Goal: Communication & Community: Answer question/provide support

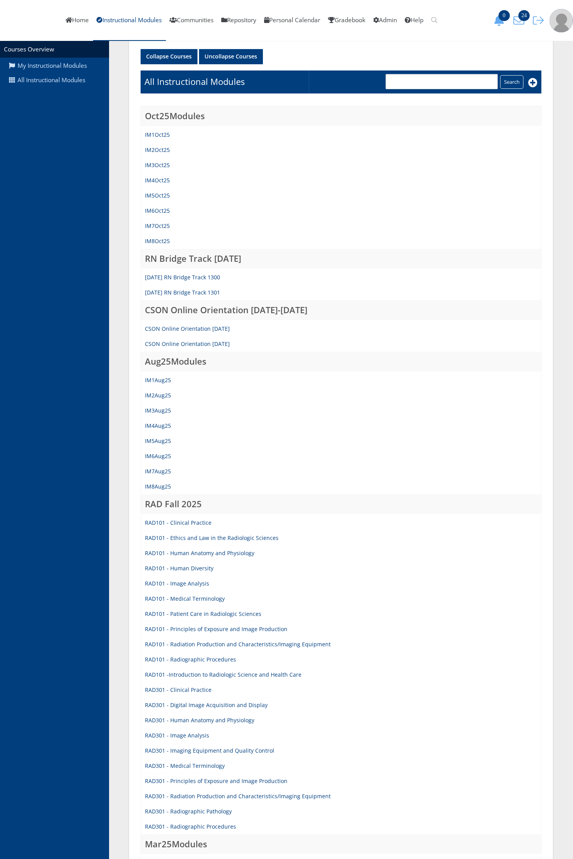
scroll to position [97, 0]
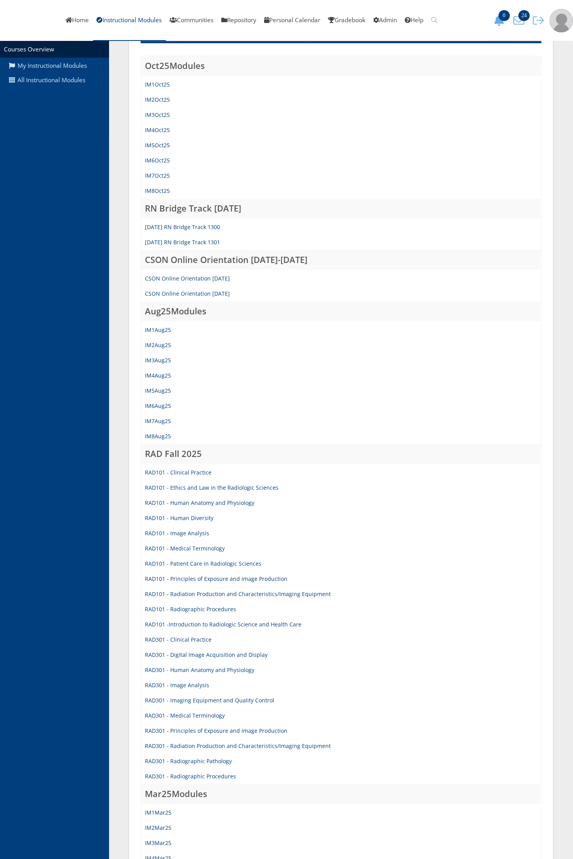
click at [53, 709] on div "My Instructional Modules All Instructional Modules" at bounding box center [54, 450] width 109 height 818
click at [157, 361] on link "IM3Aug25" at bounding box center [158, 360] width 26 height 7
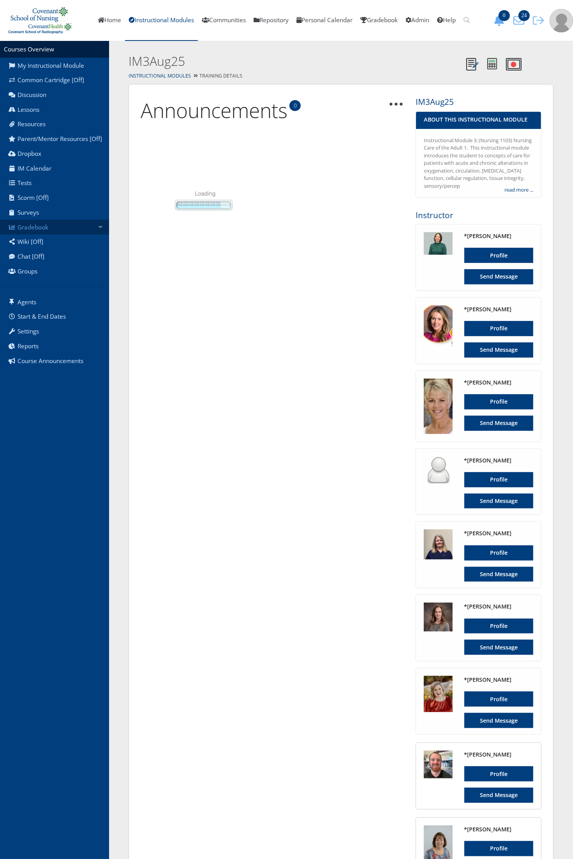
click at [67, 221] on link "Gradebook" at bounding box center [54, 227] width 109 height 15
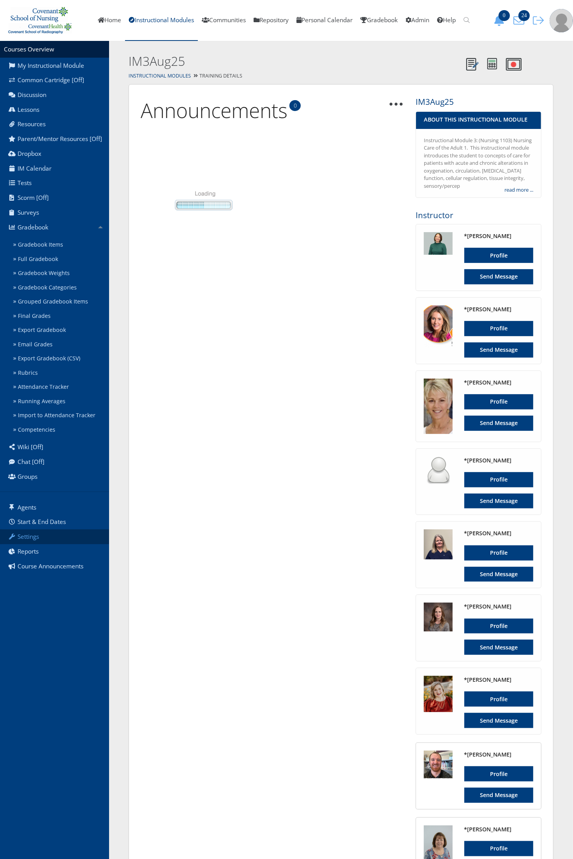
click at [46, 536] on link "Settings" at bounding box center [54, 537] width 109 height 15
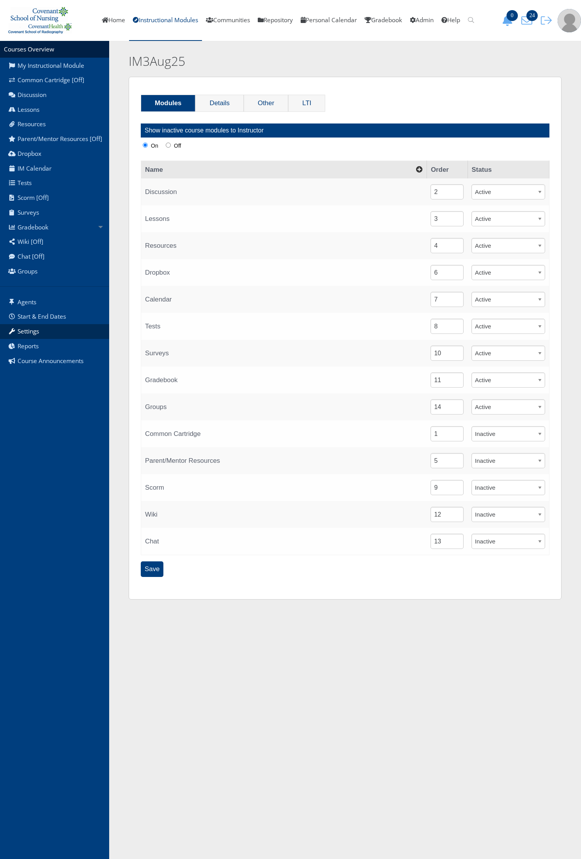
click at [256, 92] on div "Modules Details Other LTI Show inactive course modules to Instructor On Off Nam…" at bounding box center [345, 338] width 433 height 523
click at [257, 103] on link "Other" at bounding box center [266, 103] width 44 height 16
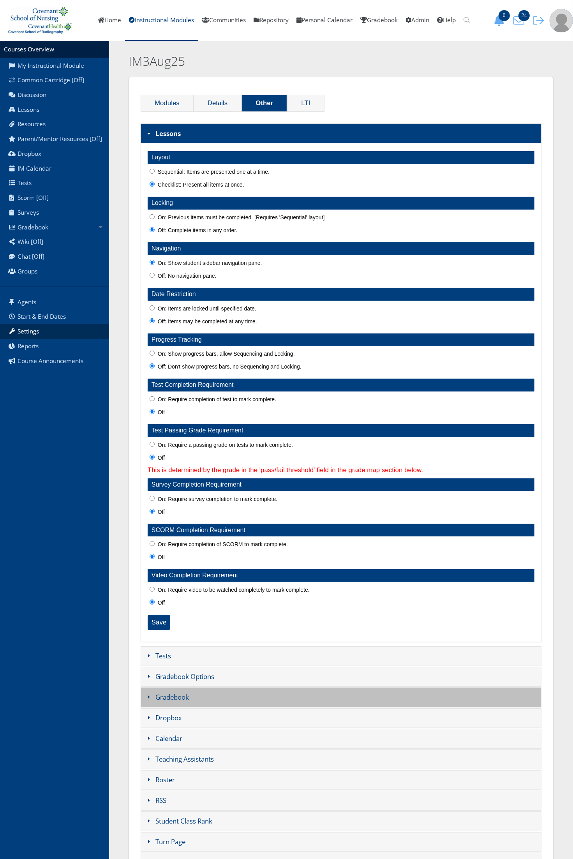
drag, startPoint x: 183, startPoint y: 695, endPoint x: 175, endPoint y: 661, distance: 35.2
click at [184, 695] on h3 "Gradebook" at bounding box center [341, 698] width 401 height 20
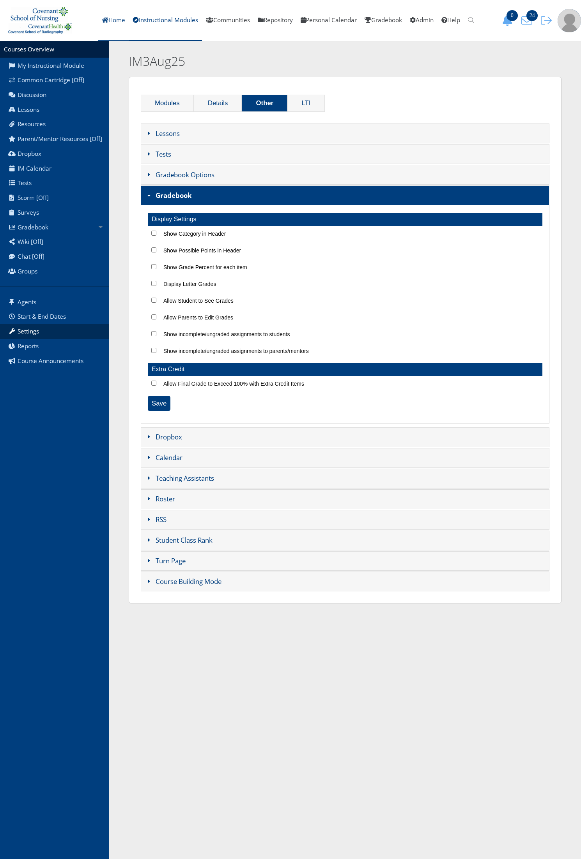
click at [108, 19] on link "Home" at bounding box center [113, 20] width 31 height 41
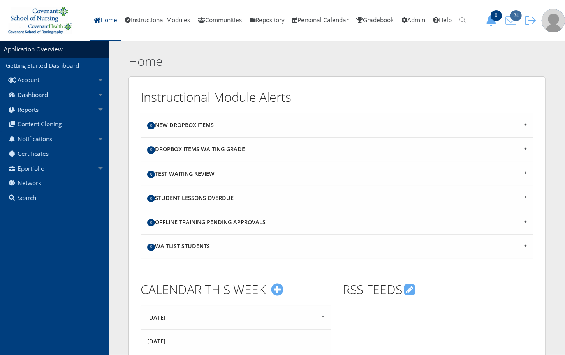
click at [511, 18] on icon "24" at bounding box center [511, 20] width 16 height 11
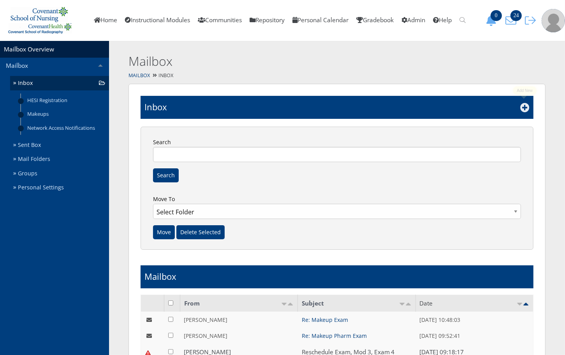
click at [523, 112] on link at bounding box center [525, 109] width 9 height 8
click at [524, 108] on icon at bounding box center [525, 107] width 9 height 9
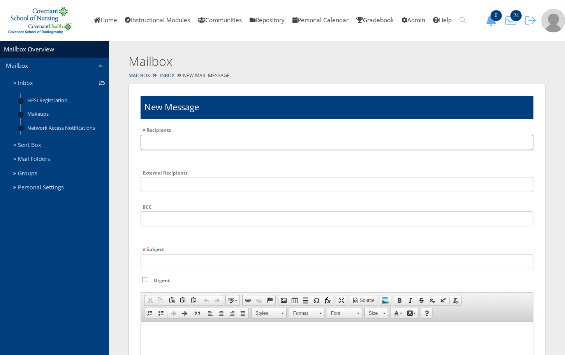
click at [178, 138] on input "text" at bounding box center [337, 142] width 393 height 15
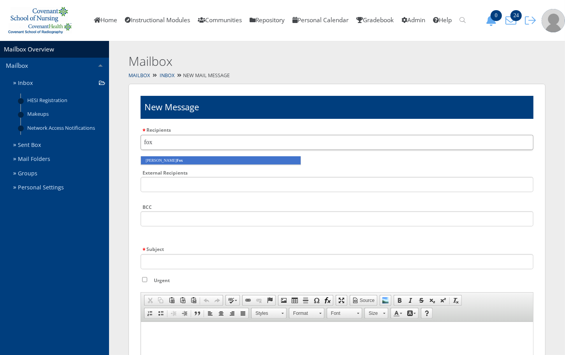
type input "fox"
click at [171, 159] on li "Brittany Fox" at bounding box center [221, 160] width 161 height 9
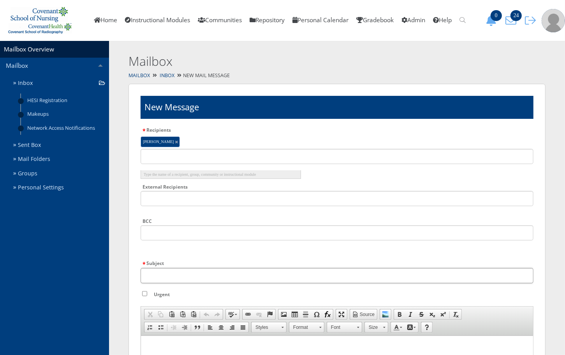
click at [178, 270] on input "Subject" at bounding box center [337, 275] width 393 height 15
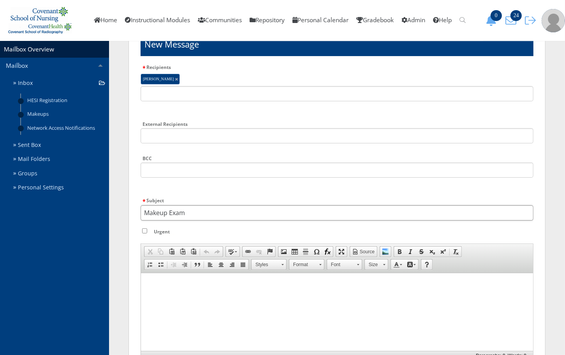
scroll to position [185, 0]
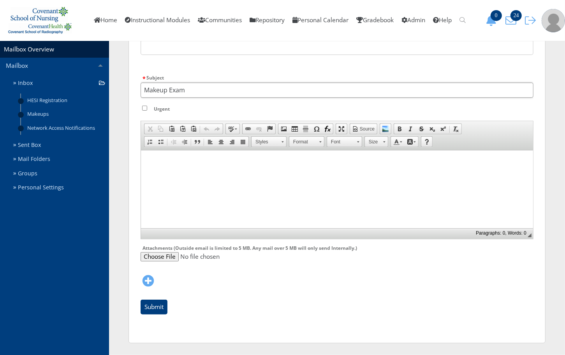
type input "Makeup Exam"
click at [170, 166] on html at bounding box center [337, 159] width 392 height 19
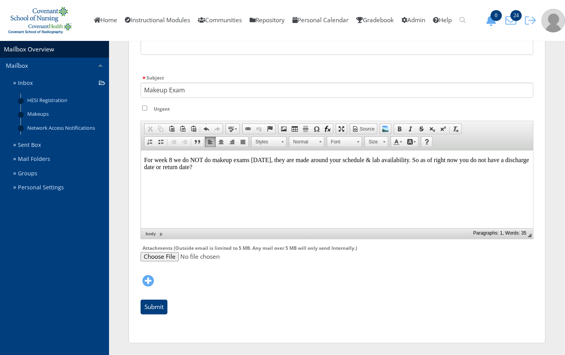
click at [412, 162] on p "For week 8 we do NOT do makeup exams on Friday, they are made around your sched…" at bounding box center [337, 163] width 386 height 14
click at [509, 162] on p "For week 8 we do NOT do makeup exams on Friday, they are made around your sched…" at bounding box center [337, 163] width 386 height 14
click at [509, 156] on p "For week 8 we do NOT do makeup exams on Friday, they are made around your sched…" at bounding box center [337, 163] width 386 height 14
click at [337, 183] on html "For week 8 we do NOT do makeup exams on Friday, they are made around your sched…" at bounding box center [337, 166] width 392 height 33
click at [164, 308] on input "Submit" at bounding box center [154, 307] width 27 height 15
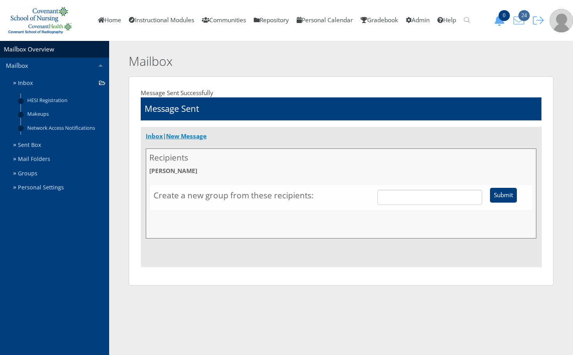
click at [521, 20] on span "24" at bounding box center [523, 15] width 11 height 11
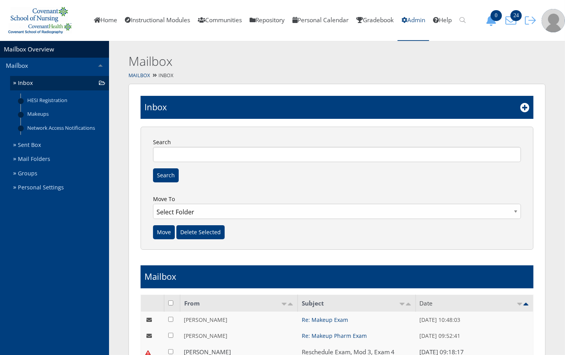
click at [416, 24] on link "Admin" at bounding box center [414, 20] width 32 height 41
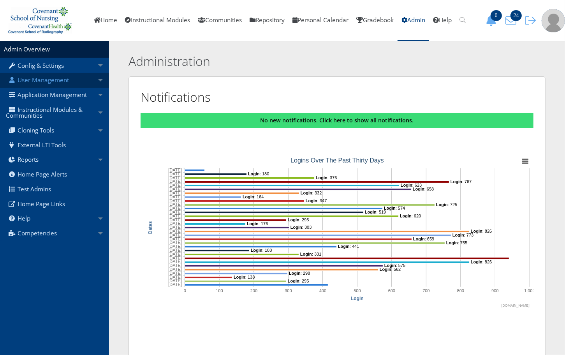
click at [71, 81] on link "User Management" at bounding box center [54, 80] width 109 height 15
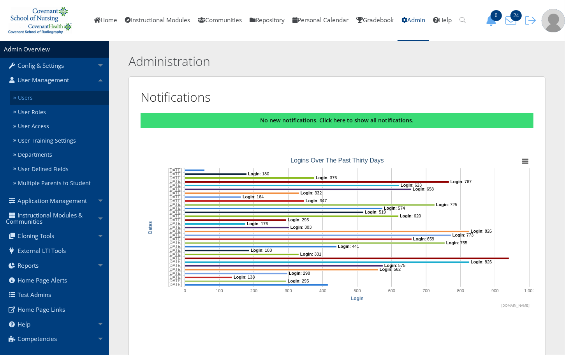
click at [67, 95] on link "Users" at bounding box center [59, 98] width 99 height 14
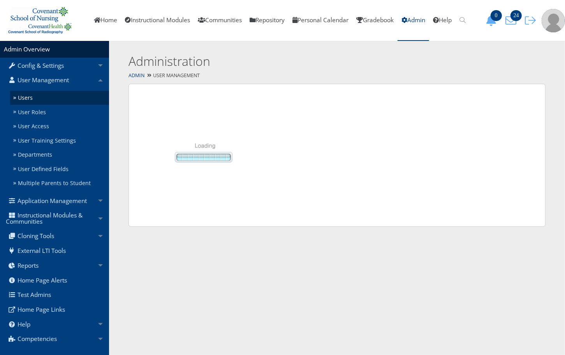
select select "50"
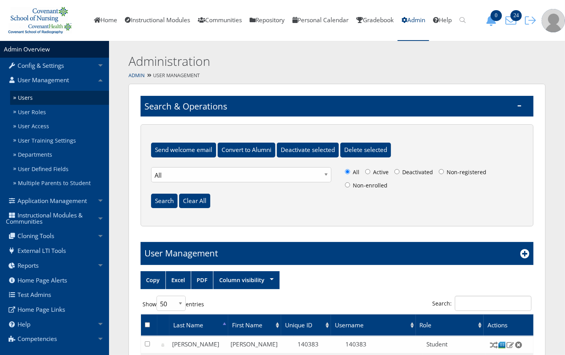
scroll to position [30, 0]
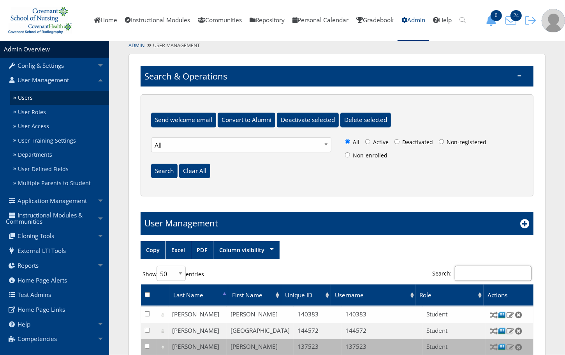
click at [484, 272] on input "Search:" at bounding box center [493, 273] width 77 height 15
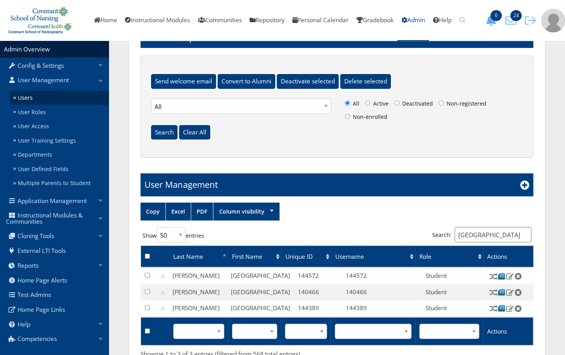
scroll to position [113, 0]
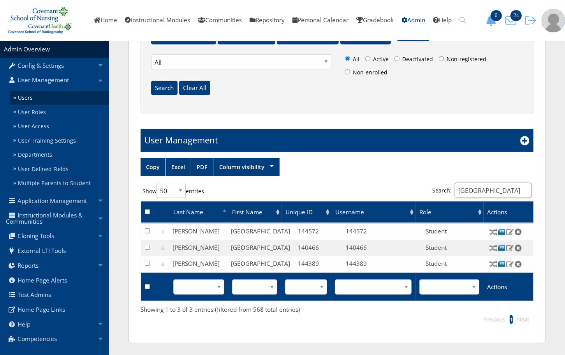
click at [482, 184] on input "sydney" at bounding box center [493, 190] width 77 height 15
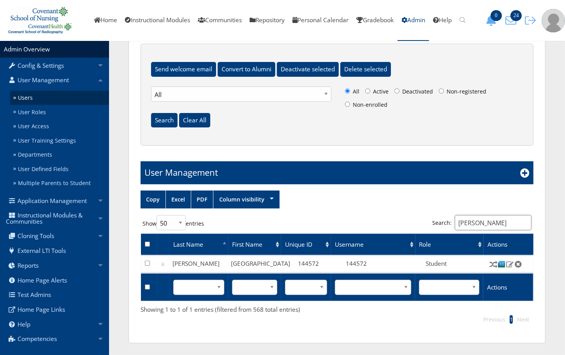
scroll to position [81, 0]
type input "whittle"
click at [501, 262] on img at bounding box center [502, 264] width 8 height 8
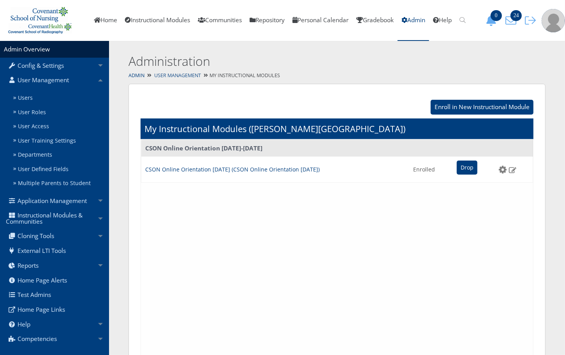
click at [185, 76] on link "User Management" at bounding box center [177, 75] width 47 height 7
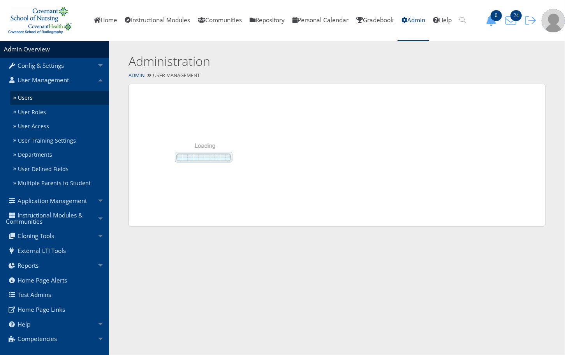
select select "50"
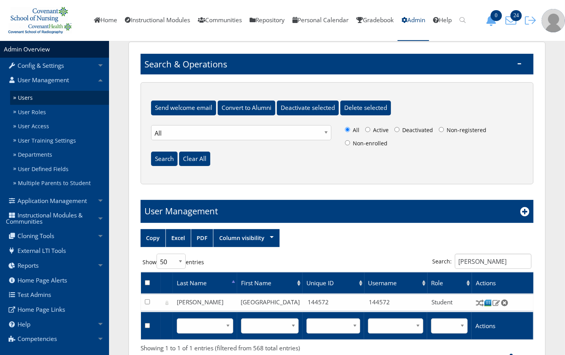
scroll to position [81, 0]
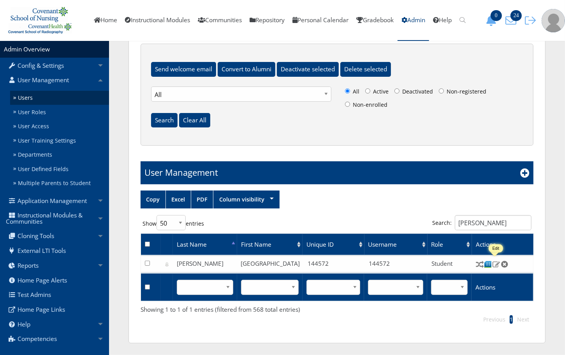
click at [497, 264] on img at bounding box center [497, 264] width 8 height 7
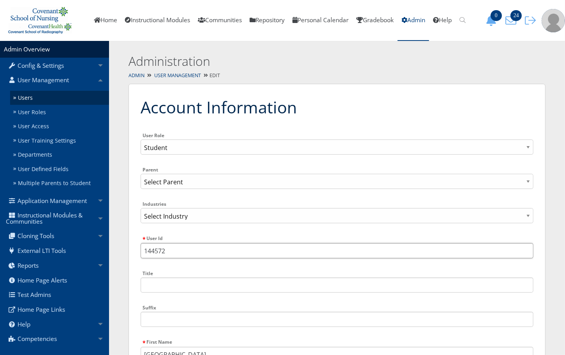
click at [164, 248] on input "144572" at bounding box center [337, 250] width 393 height 15
click at [420, 18] on link "Admin" at bounding box center [414, 20] width 32 height 41
click at [530, 23] on icon "button" at bounding box center [531, 20] width 16 height 11
